Goal: Obtain resource: Download file/media

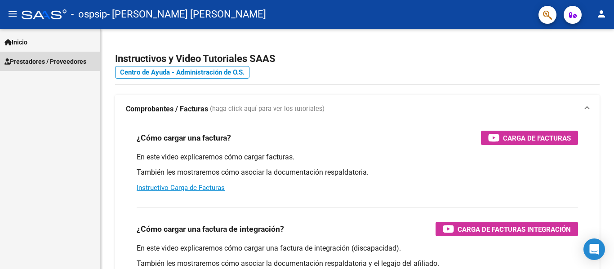
click at [38, 61] on span "Prestadores / Proveedores" at bounding box center [45, 62] width 82 height 10
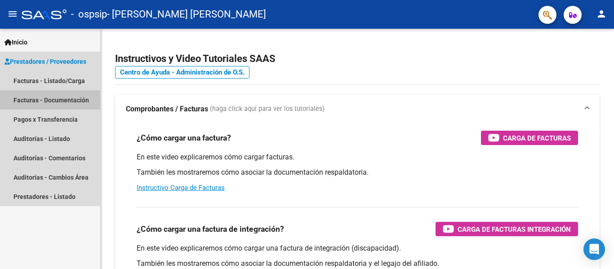
click at [49, 103] on link "Facturas - Documentación" at bounding box center [50, 99] width 100 height 19
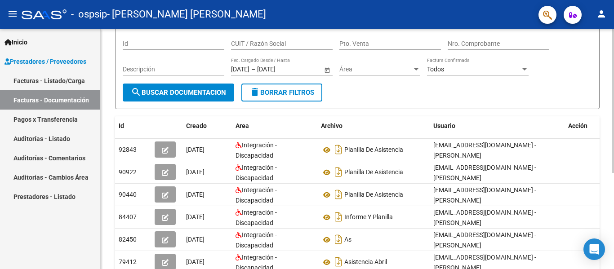
scroll to position [73, 0]
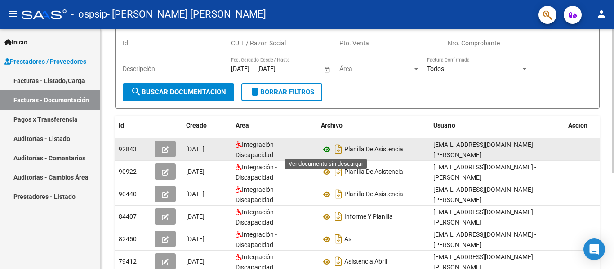
click at [330, 151] on icon at bounding box center [327, 149] width 12 height 11
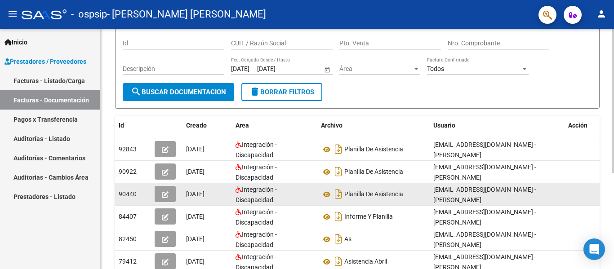
scroll to position [2, 0]
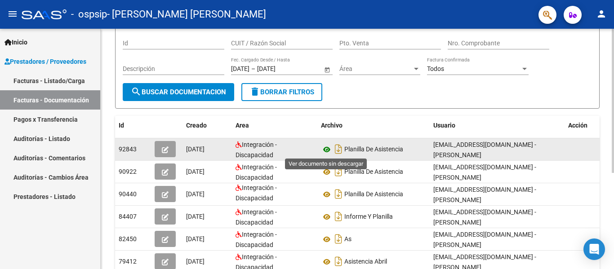
click at [327, 151] on icon at bounding box center [327, 149] width 12 height 11
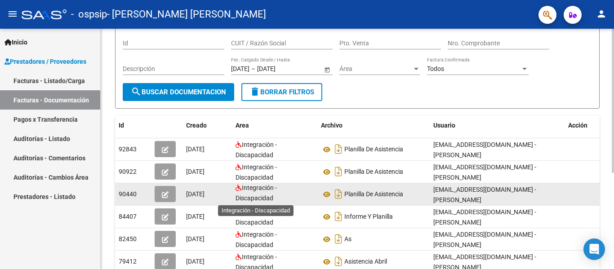
scroll to position [0, 0]
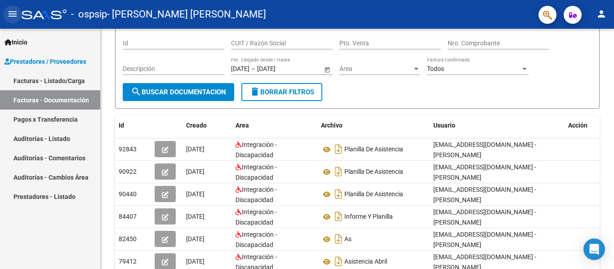
click at [14, 13] on mat-icon "menu" at bounding box center [12, 14] width 11 height 11
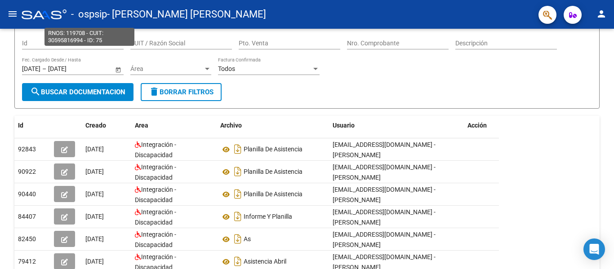
click at [94, 17] on span "- ospsip" at bounding box center [89, 14] width 36 height 20
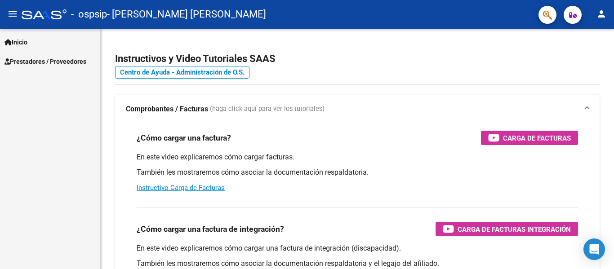
click at [608, 19] on button "person" at bounding box center [601, 14] width 18 height 18
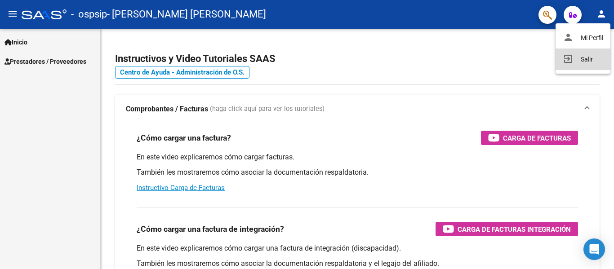
click at [583, 57] on button "exit_to_app Salir" at bounding box center [582, 60] width 55 height 22
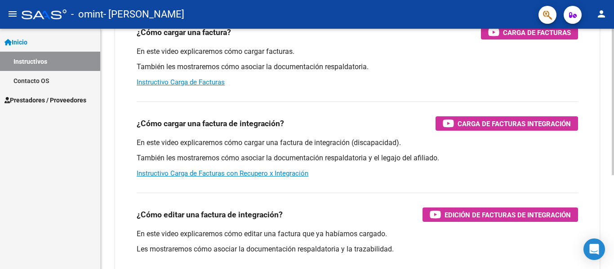
scroll to position [154, 0]
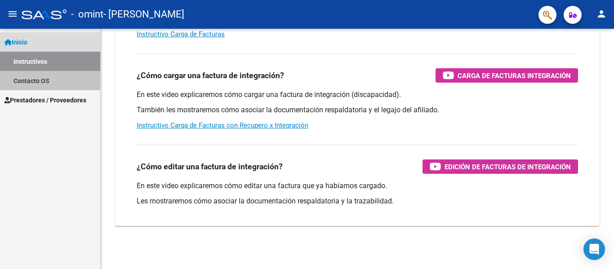
click at [41, 75] on link "Contacto OS" at bounding box center [50, 80] width 100 height 19
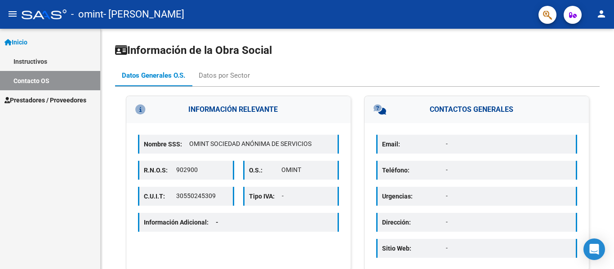
click at [27, 40] on span "Inicio" at bounding box center [15, 42] width 23 height 10
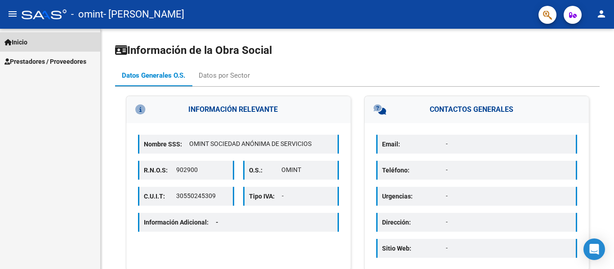
click at [27, 40] on span "Inicio" at bounding box center [15, 42] width 23 height 10
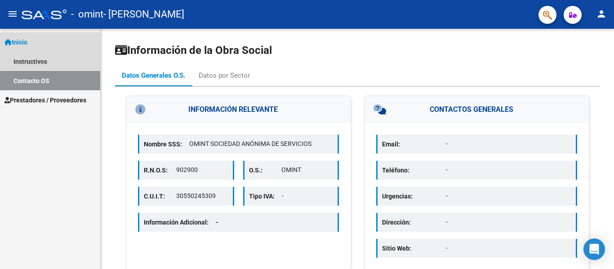
click at [39, 79] on link "Contacto OS" at bounding box center [50, 80] width 100 height 19
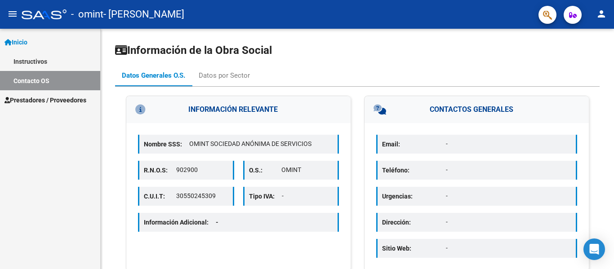
click at [41, 103] on span "Prestadores / Proveedores" at bounding box center [45, 100] width 82 height 10
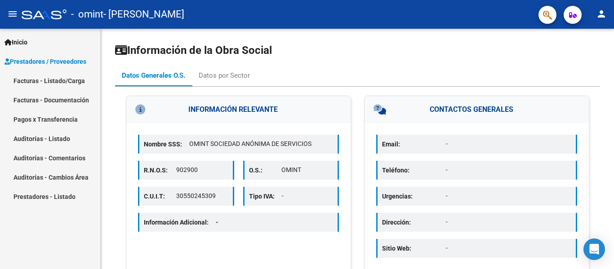
click at [32, 83] on link "Facturas - Listado/Carga" at bounding box center [50, 80] width 100 height 19
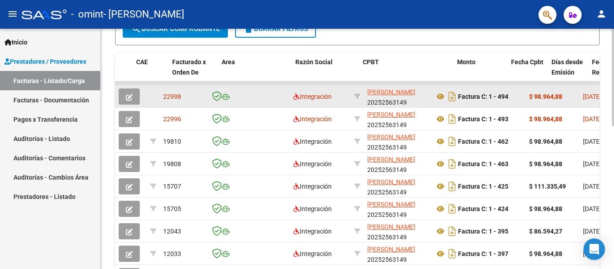
scroll to position [0, 74]
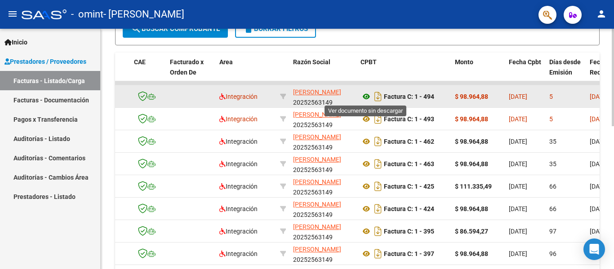
click at [366, 97] on icon at bounding box center [366, 96] width 12 height 11
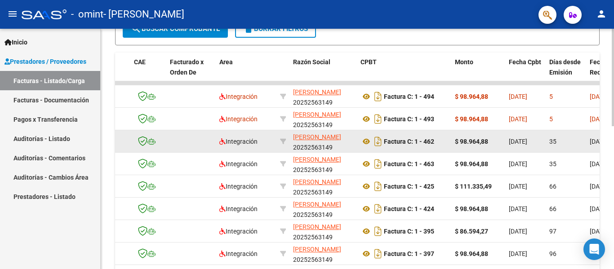
click at [418, 150] on datatable-body-cell "Factura C: 1 - 462" at bounding box center [404, 141] width 94 height 22
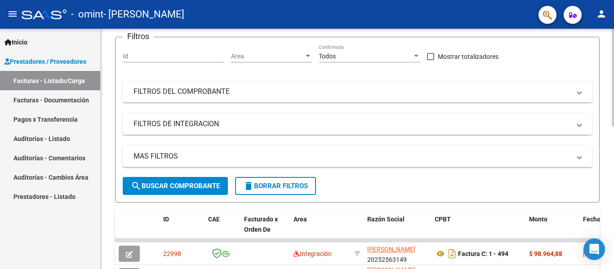
scroll to position [72, 0]
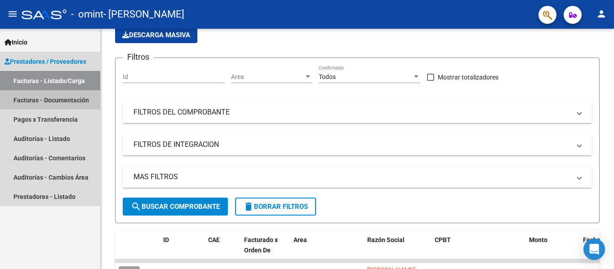
click at [39, 99] on link "Facturas - Documentación" at bounding box center [50, 99] width 100 height 19
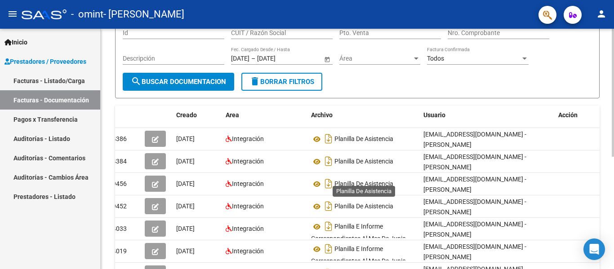
scroll to position [83, 0]
